Goal: Task Accomplishment & Management: Complete application form

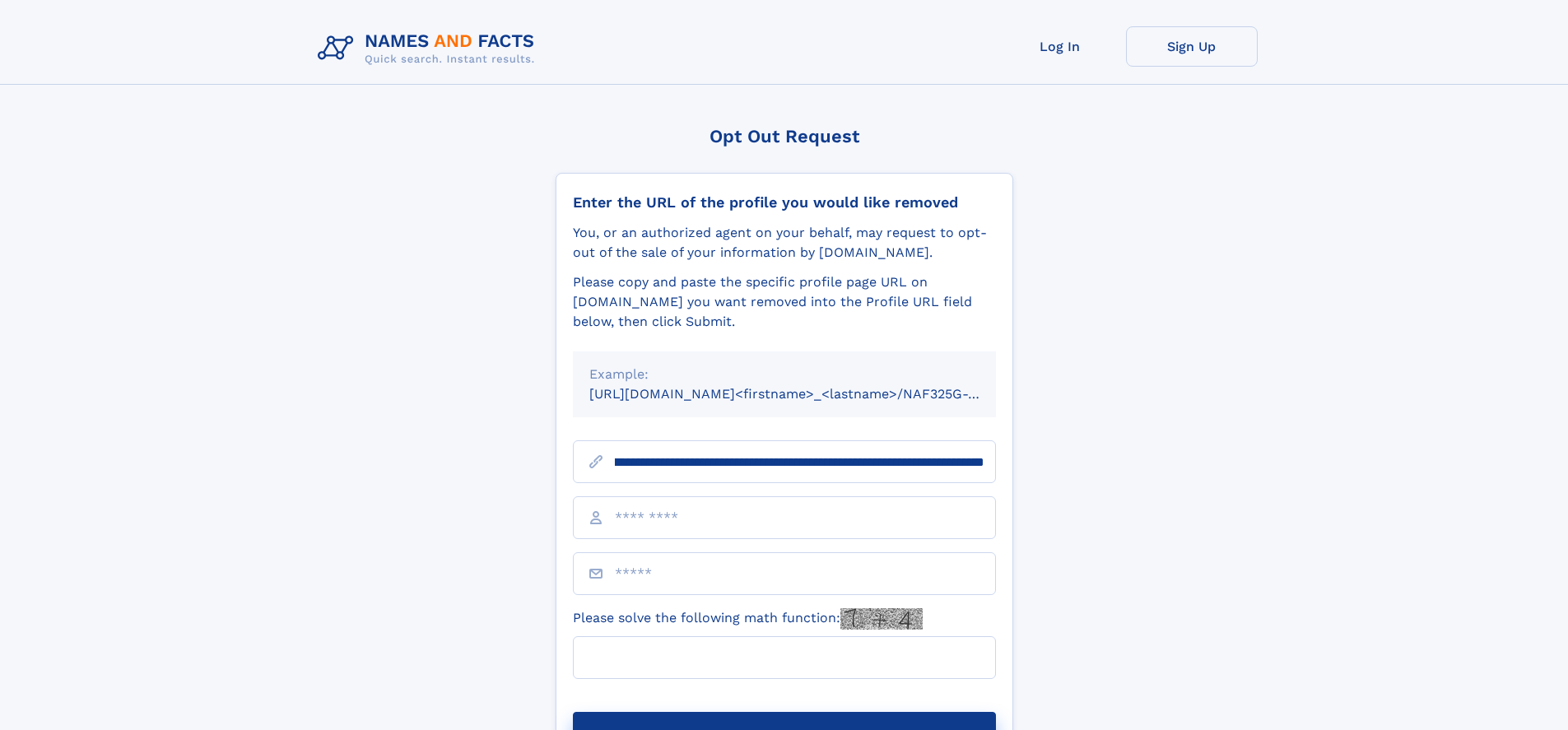
scroll to position [0, 183]
type input "**********"
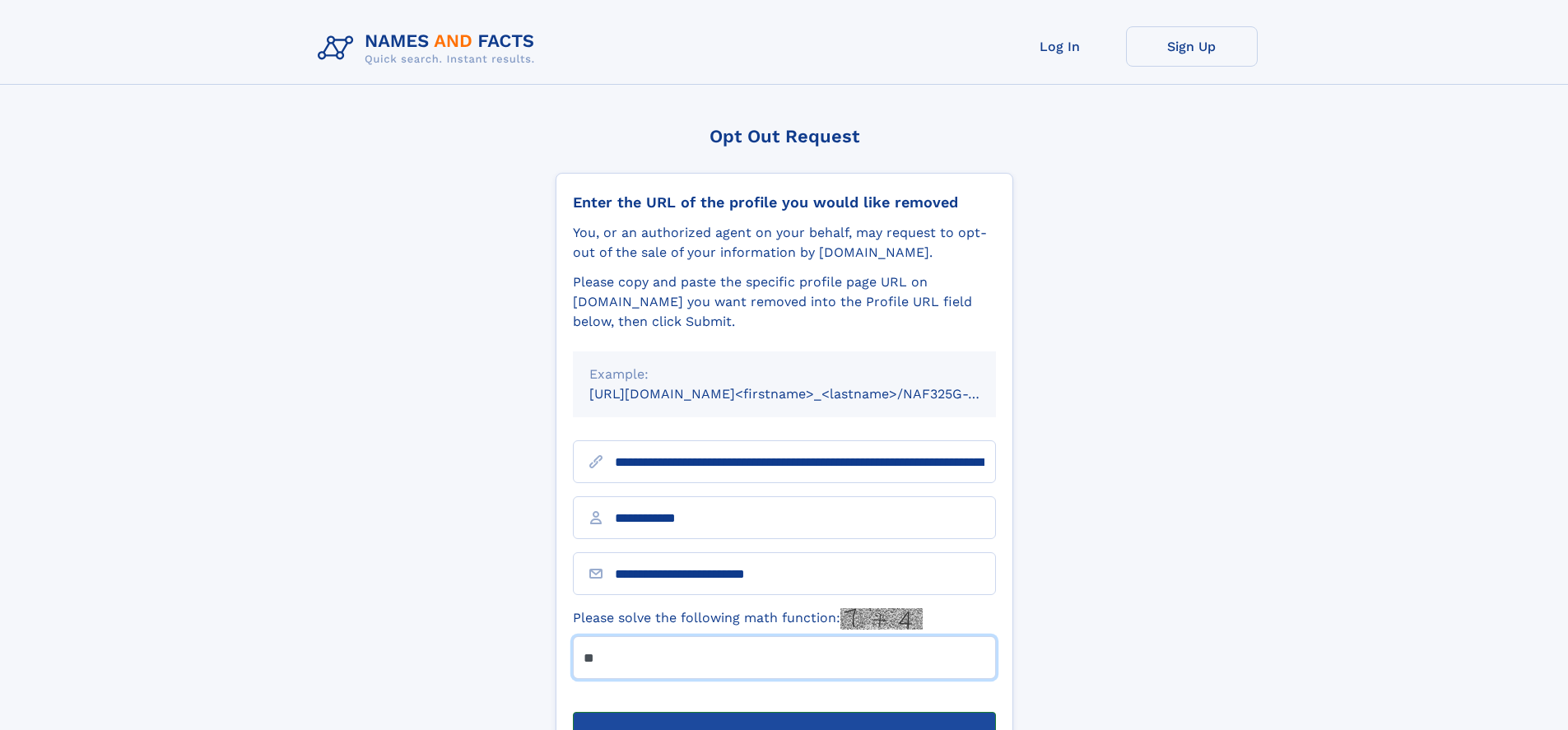
type input "**"
click at [783, 712] on button "Submit Opt Out Request" at bounding box center [784, 738] width 423 height 53
